Goal: Task Accomplishment & Management: Use online tool/utility

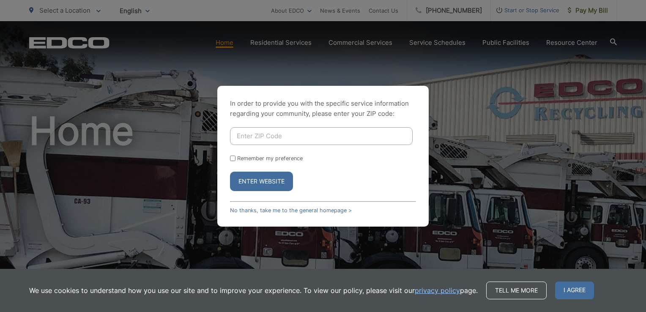
click at [269, 136] on input "Enter ZIP Code" at bounding box center [321, 136] width 183 height 18
type input "92024"
click at [233, 157] on input "Remember my preference" at bounding box center [232, 157] width 5 height 5
checkbox input "true"
click at [258, 182] on button "Enter Website" at bounding box center [261, 181] width 63 height 19
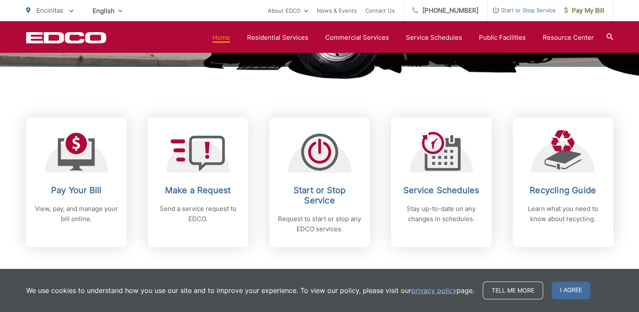
scroll to position [338, 0]
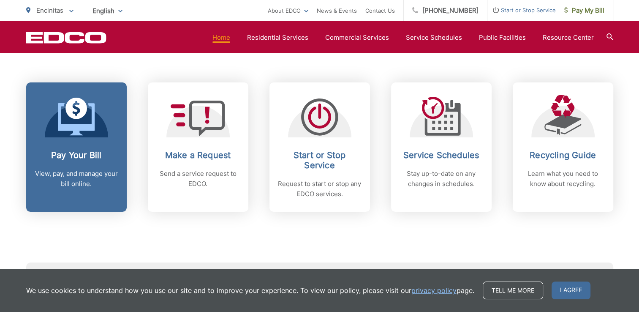
click at [77, 136] on span at bounding box center [76, 118] width 37 height 40
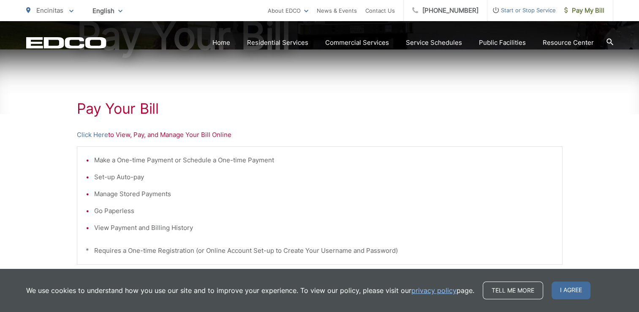
scroll to position [127, 0]
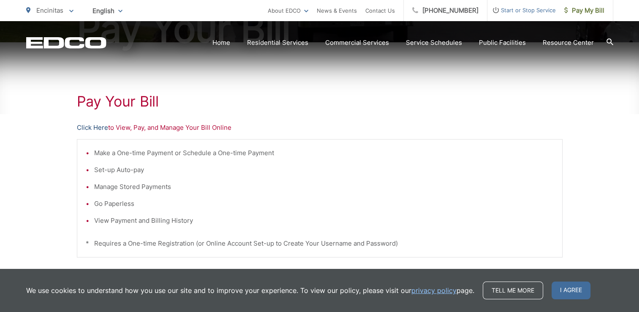
click at [93, 125] on link "Click Here" at bounding box center [92, 128] width 31 height 10
